Goal: Task Accomplishment & Management: Manage account settings

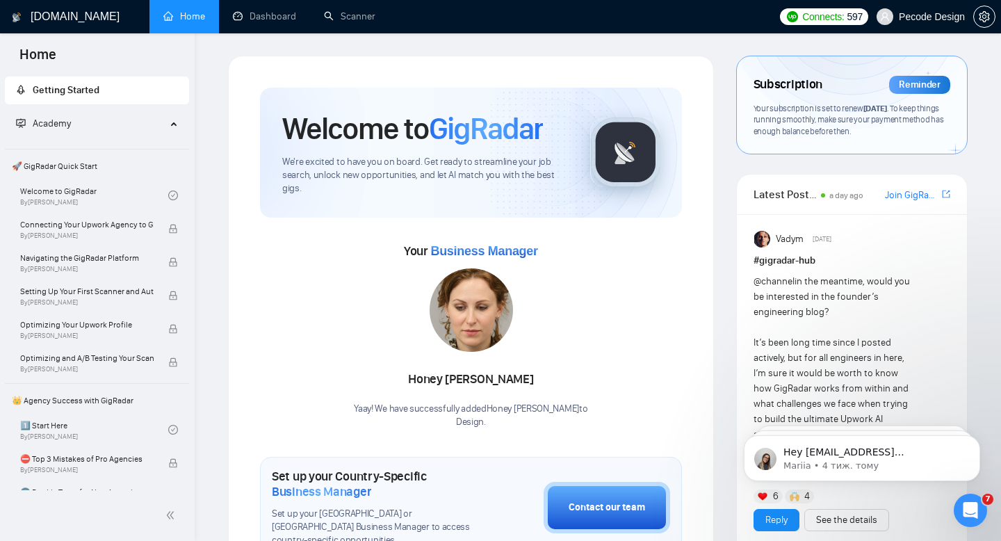
click at [922, 17] on span "Pecode Design" at bounding box center [932, 17] width 66 height 0
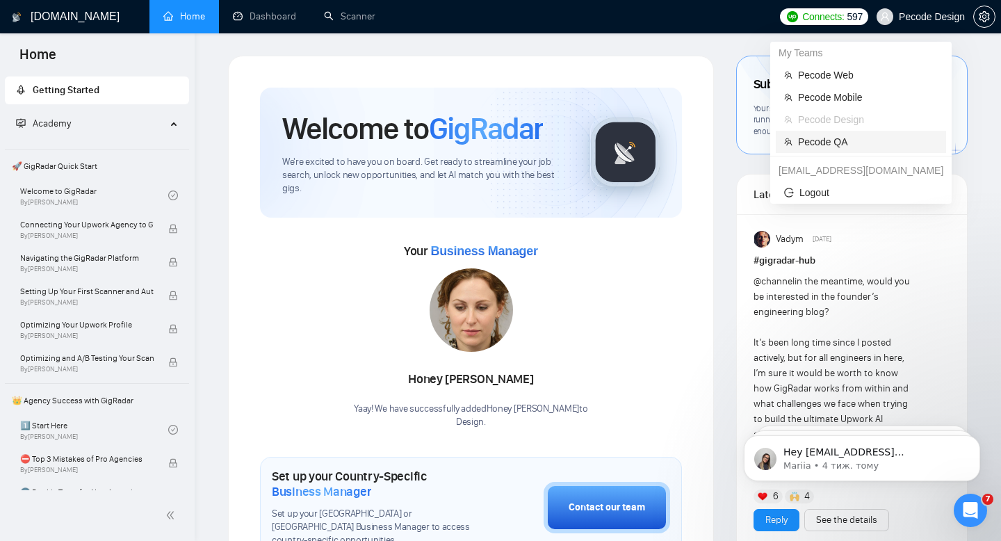
click at [830, 136] on span "Pecode QA" at bounding box center [868, 141] width 140 height 15
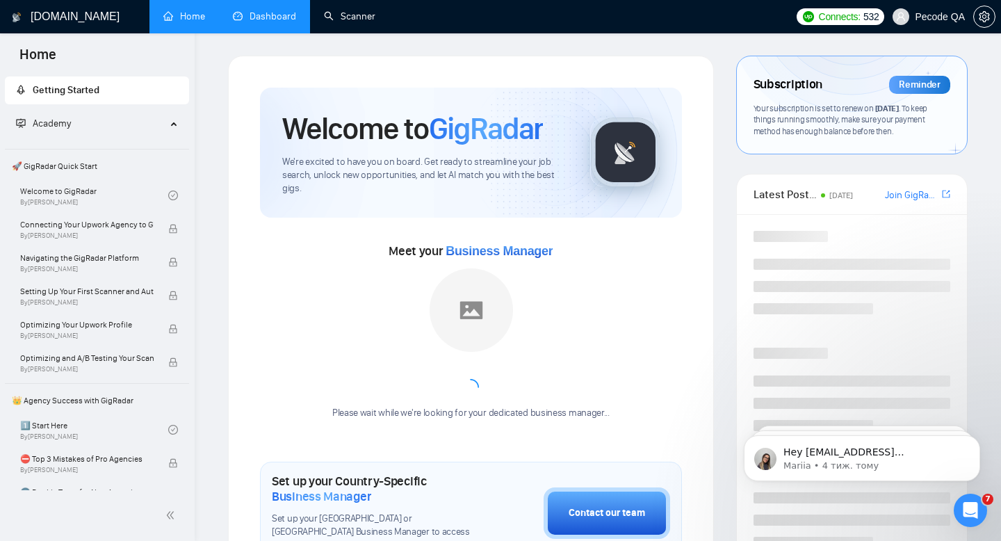
click at [279, 19] on link "Dashboard" at bounding box center [264, 16] width 63 height 12
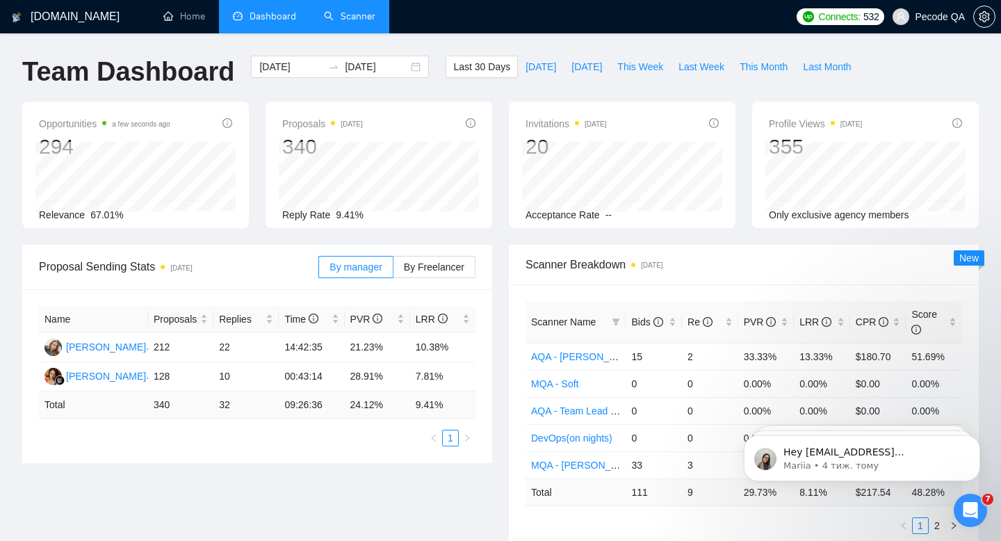
click at [331, 22] on link "Scanner" at bounding box center [349, 16] width 51 height 12
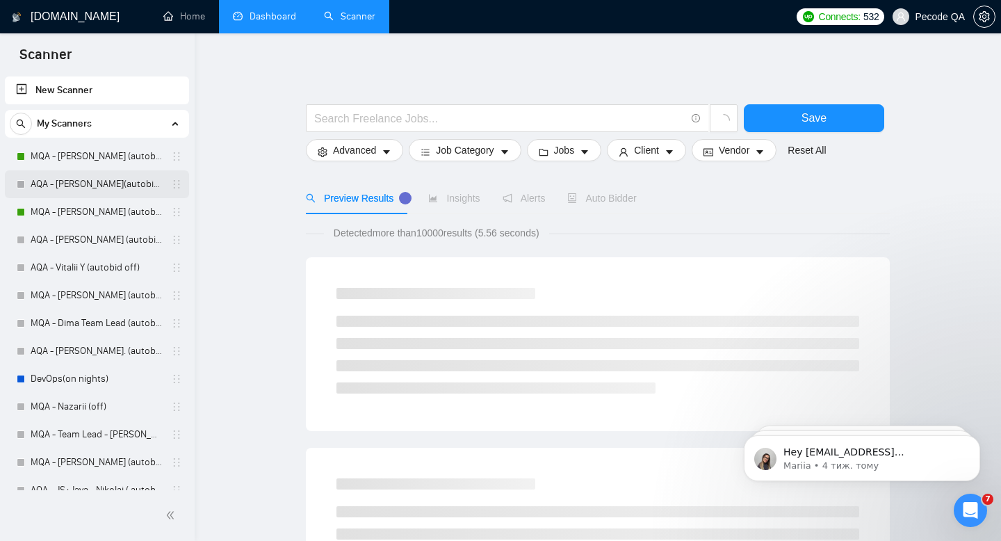
click at [80, 190] on link "AQA - [PERSON_NAME](autobid ff) (Copy of Polina's)" at bounding box center [97, 184] width 132 height 28
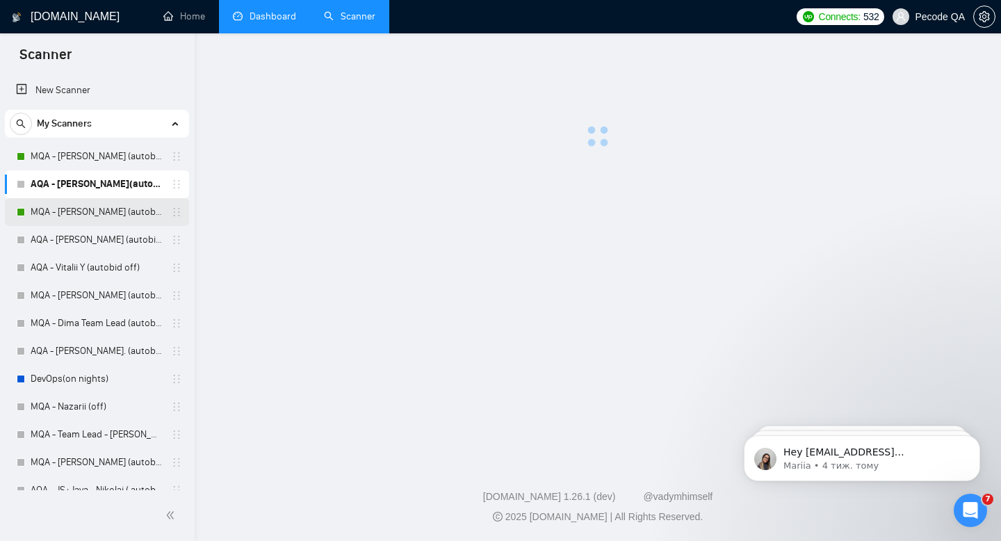
click at [83, 209] on link "MQA - [PERSON_NAME] (autobid on)" at bounding box center [97, 212] width 132 height 28
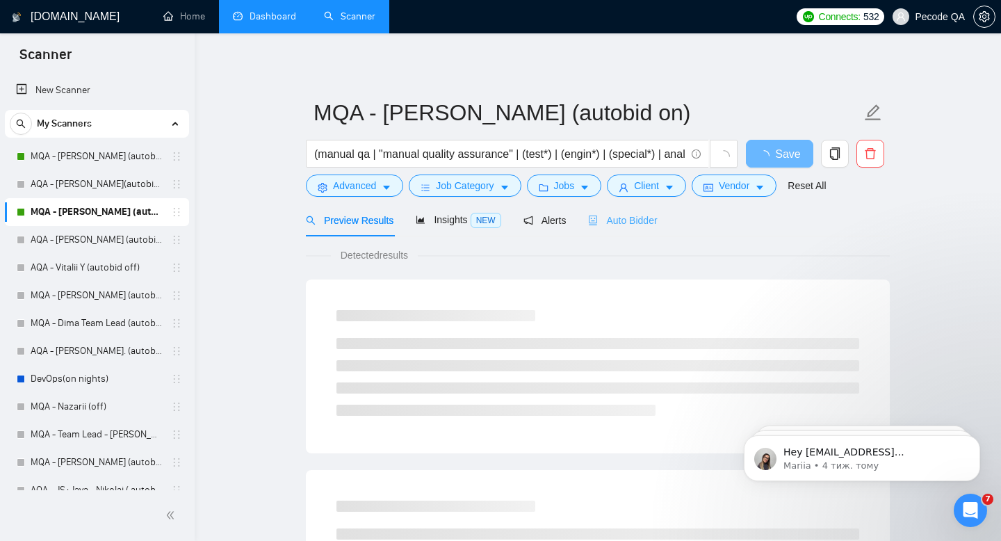
click at [632, 229] on div "Auto Bidder" at bounding box center [622, 220] width 69 height 33
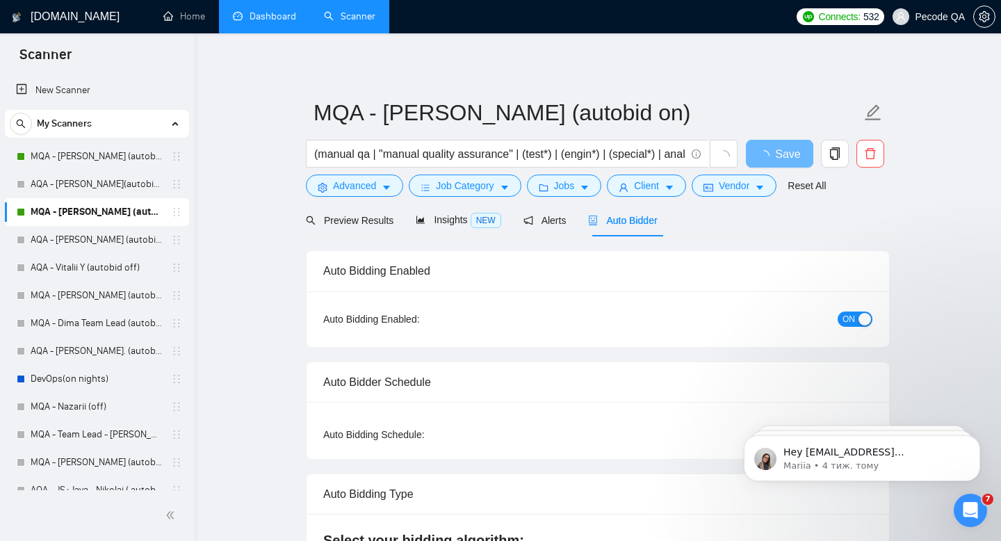
radio input "false"
radio input "true"
checkbox input "true"
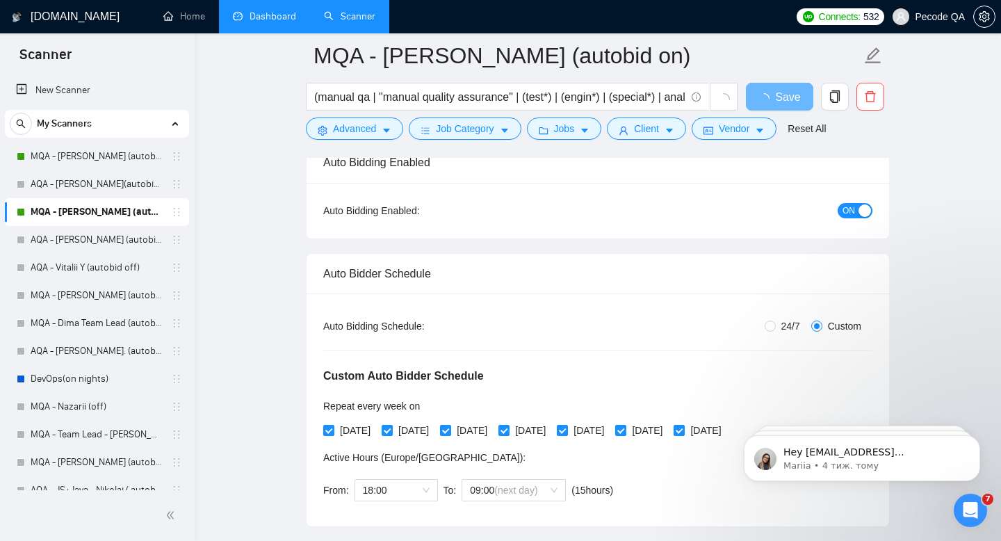
scroll to position [142, 0]
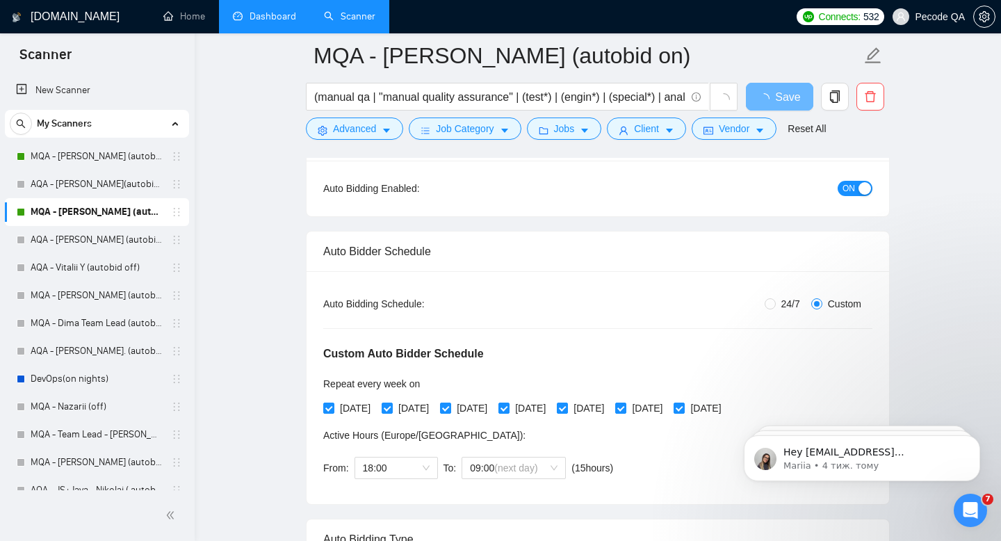
click at [785, 301] on span "24/7" at bounding box center [791, 303] width 30 height 15
click at [776, 301] on input "24/7" at bounding box center [770, 303] width 11 height 11
radio input "true"
radio input "false"
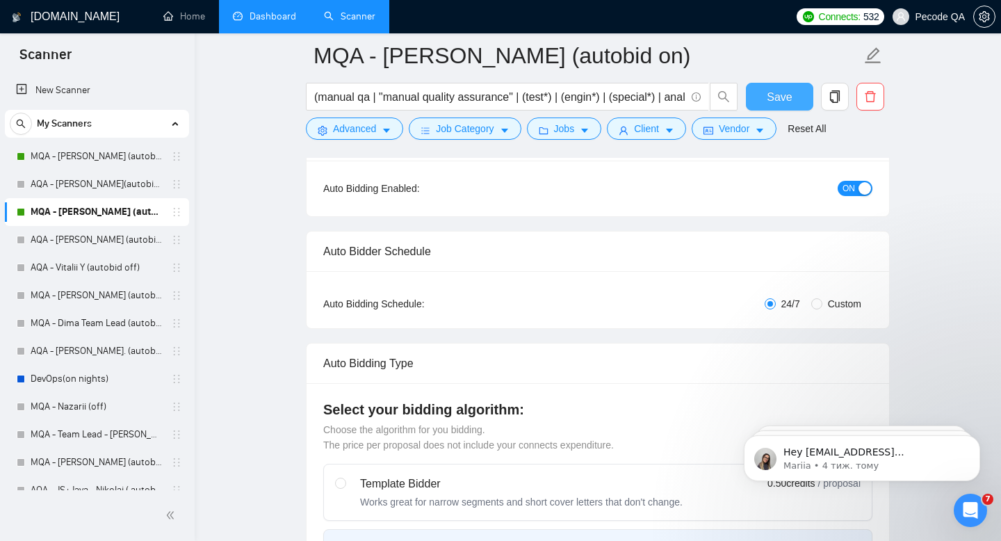
click at [795, 89] on button "Save" at bounding box center [779, 97] width 67 height 28
checkbox input "true"
click at [284, 22] on link "Dashboard" at bounding box center [264, 16] width 63 height 12
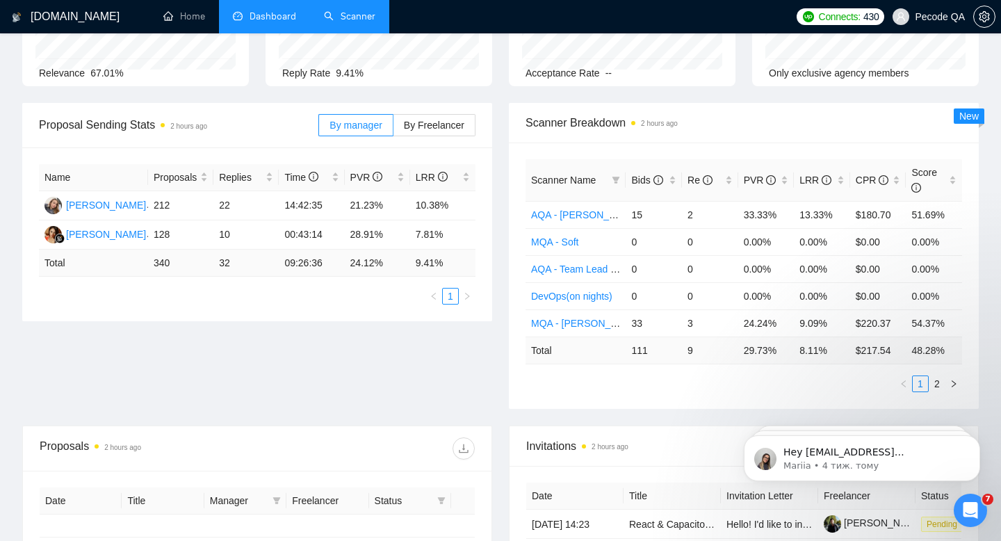
type input "[DATE]"
